Goal: Check status: Check status

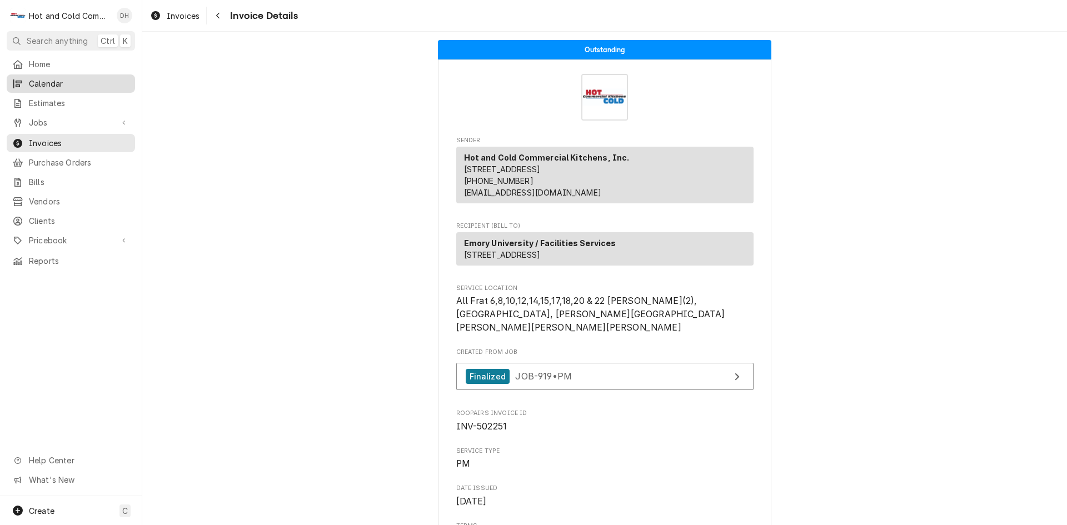
drag, startPoint x: 51, startPoint y: 78, endPoint x: 59, endPoint y: 77, distance: 8.5
click at [51, 78] on span "Calendar" at bounding box center [79, 84] width 101 height 12
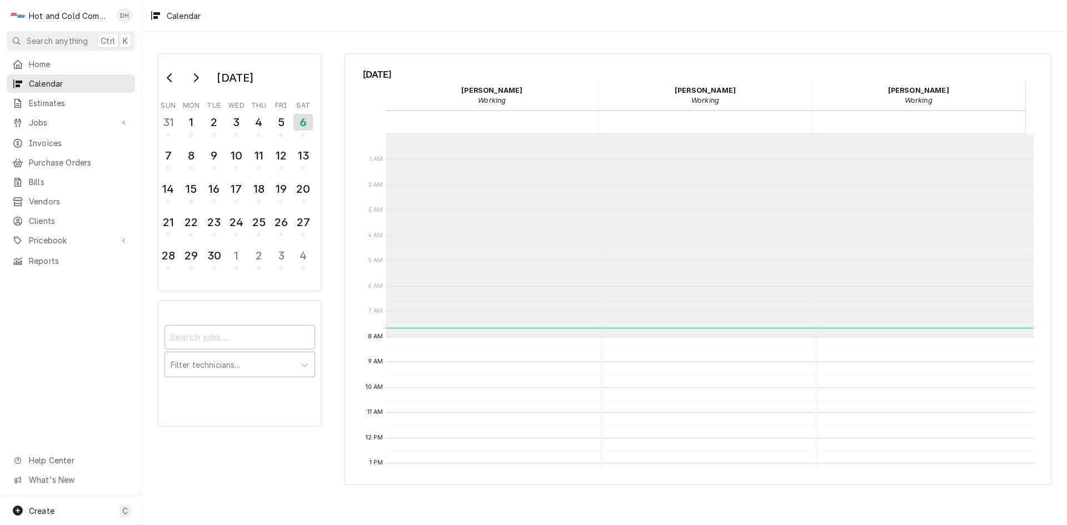
scroll to position [203, 0]
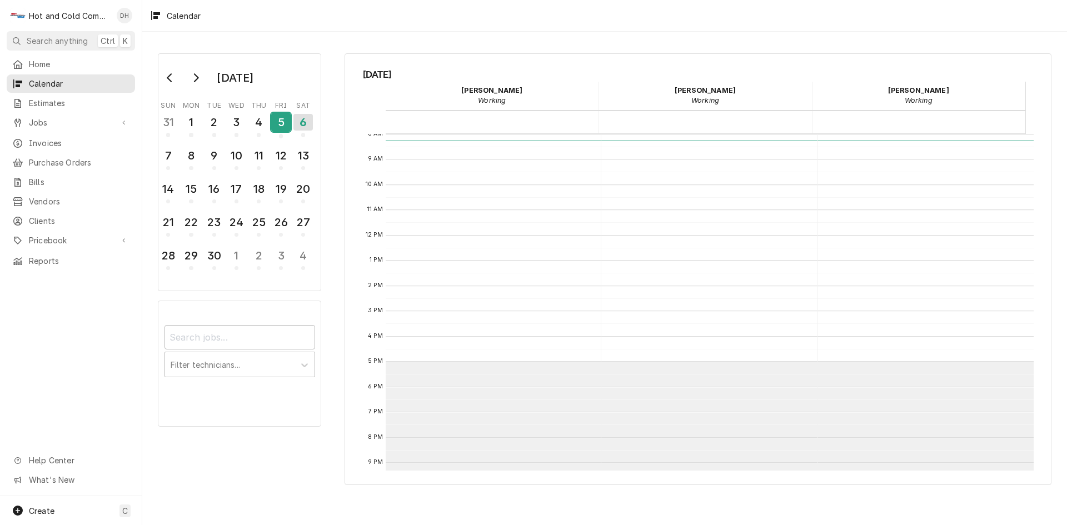
click at [287, 126] on div "5" at bounding box center [280, 122] width 19 height 19
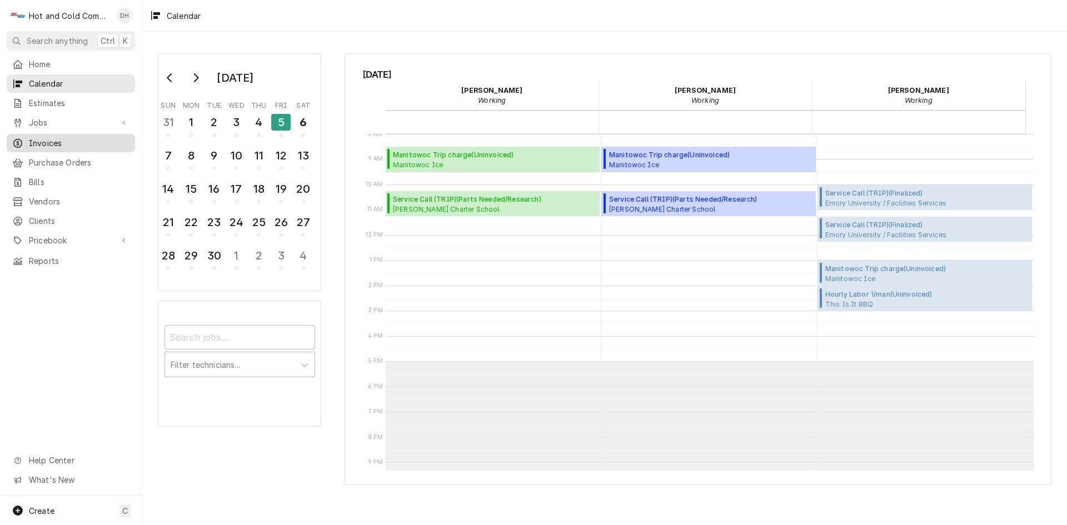
click at [75, 137] on span "Invoices" at bounding box center [79, 143] width 101 height 12
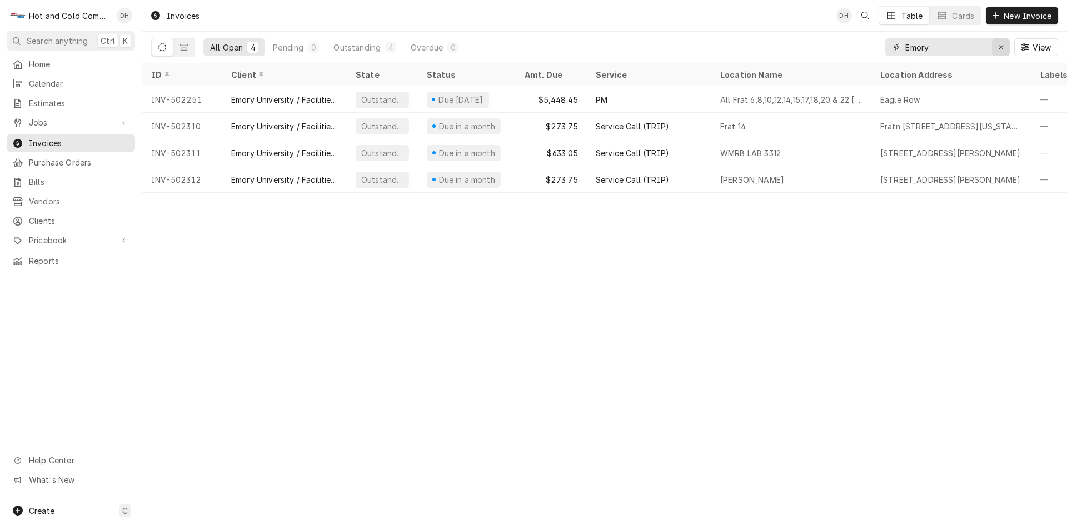
click at [1002, 47] on icon "Erase input" at bounding box center [1001, 47] width 6 height 8
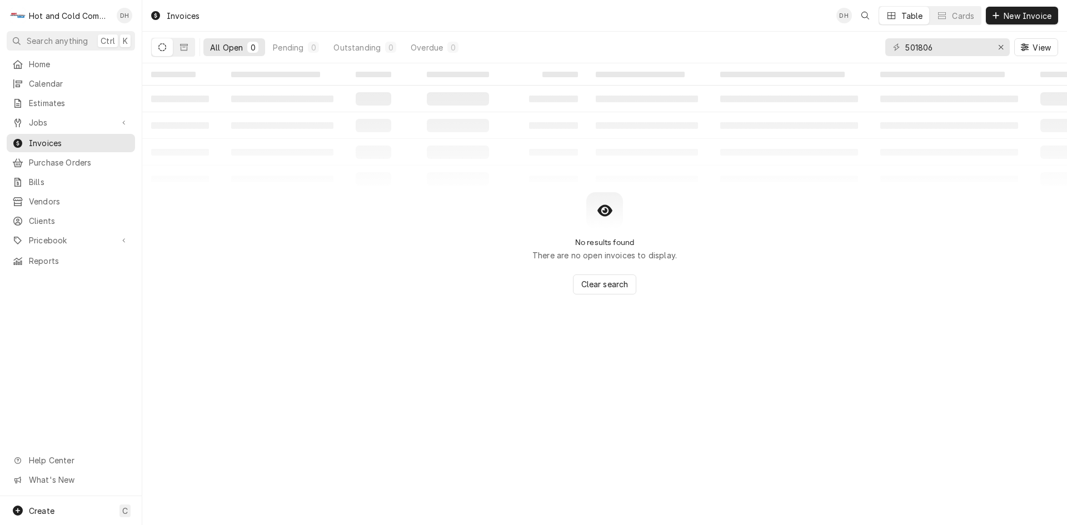
click at [160, 47] on icon "Dynamic Content Wrapper" at bounding box center [162, 47] width 8 height 8
click at [181, 50] on icon "Dynamic Content Wrapper" at bounding box center [184, 47] width 8 height 7
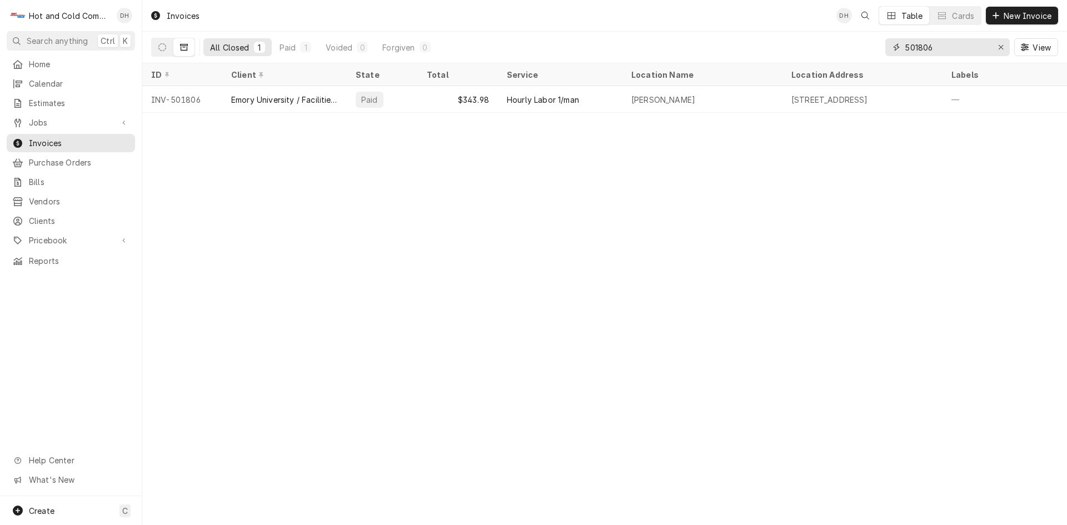
click at [947, 46] on input "501806" at bounding box center [946, 47] width 83 height 18
click at [970, 45] on input "501949" at bounding box center [946, 47] width 83 height 18
click at [977, 50] on input "502086" at bounding box center [946, 47] width 83 height 18
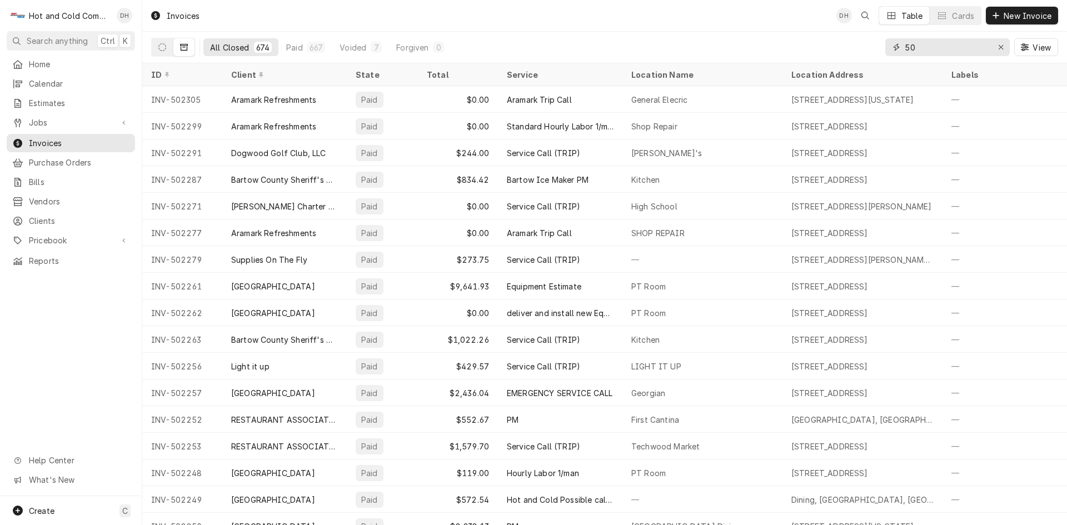
type input "50"
